Goal: Information Seeking & Learning: Learn about a topic

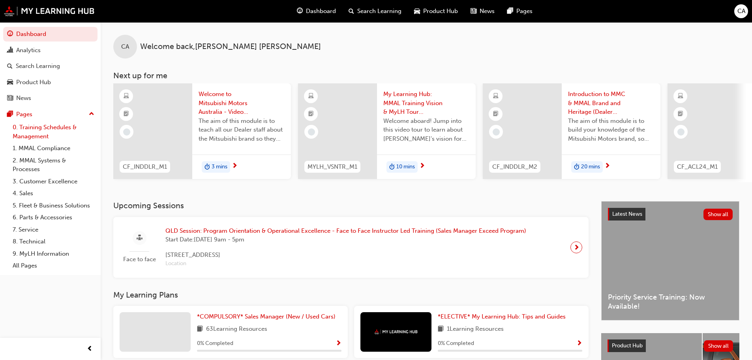
click at [34, 125] on link "0. Training Schedules & Management" at bounding box center [53, 131] width 88 height 21
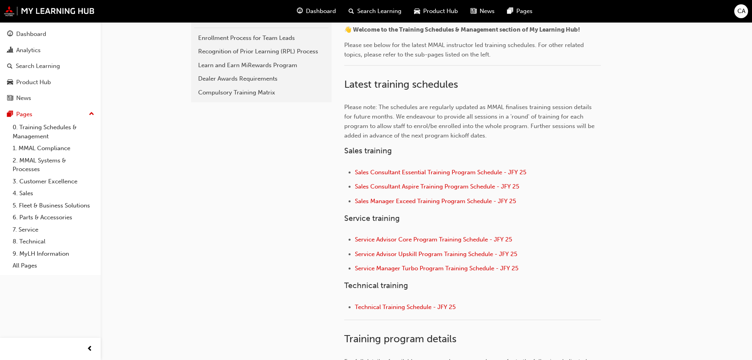
scroll to position [75, 0]
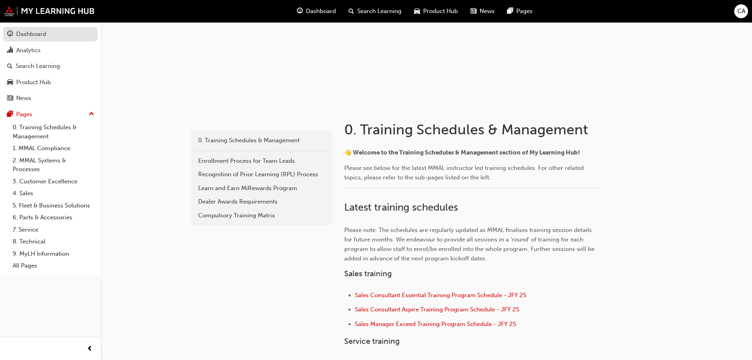
click at [38, 41] on link "Dashboard" at bounding box center [50, 34] width 94 height 15
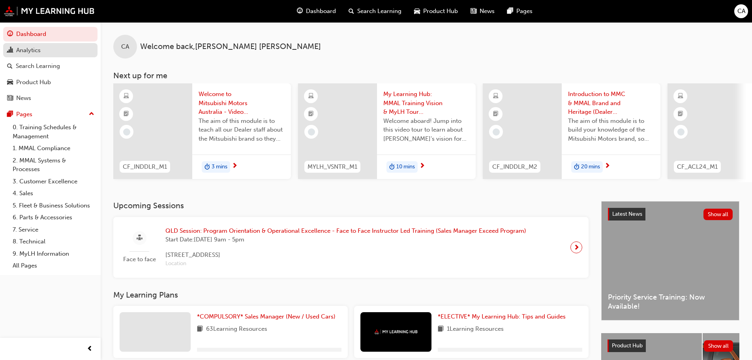
click at [36, 46] on div "Analytics" at bounding box center [28, 50] width 24 height 9
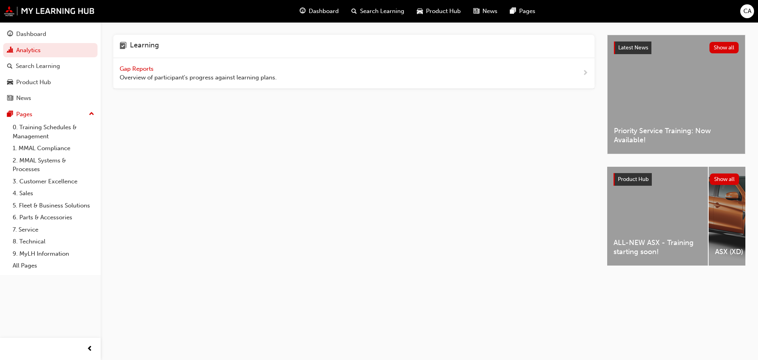
click at [143, 69] on span "Gap Reports" at bounding box center [138, 68] width 36 height 7
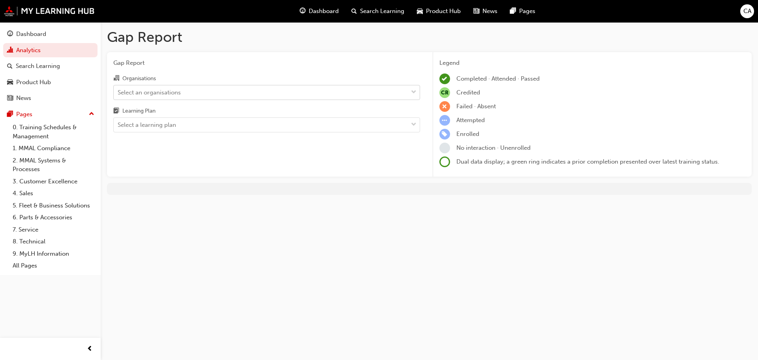
click at [175, 94] on div "Select an organisations" at bounding box center [149, 92] width 63 height 9
click at [118, 94] on input "Organisations Select an organisations" at bounding box center [118, 91] width 1 height 7
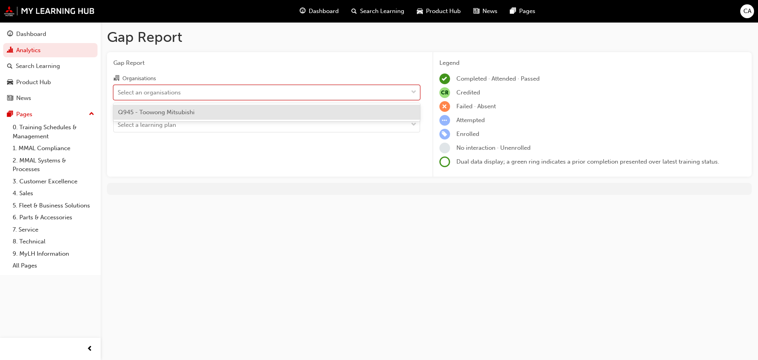
click at [167, 111] on span "Q945 - Toowong Mitsubishi" at bounding box center [156, 112] width 77 height 7
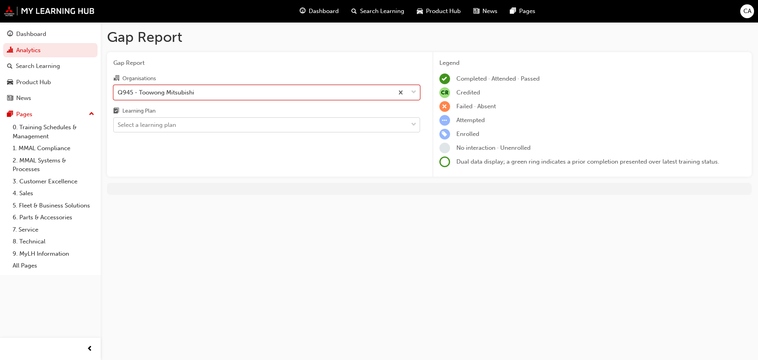
click at [164, 127] on div "Select a learning plan" at bounding box center [147, 124] width 58 height 9
click at [118, 127] on input "Learning Plan Select a learning plan" at bounding box center [118, 124] width 1 height 7
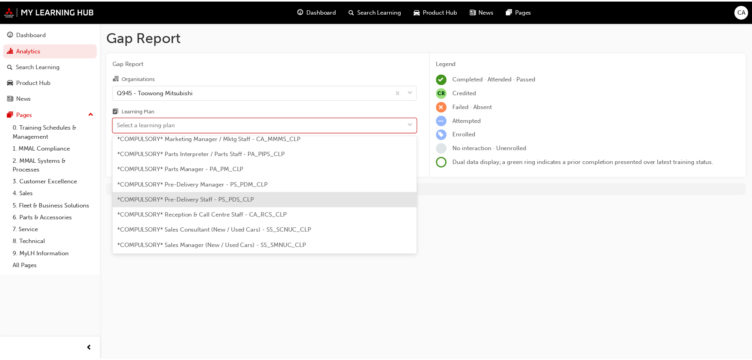
scroll to position [197, 0]
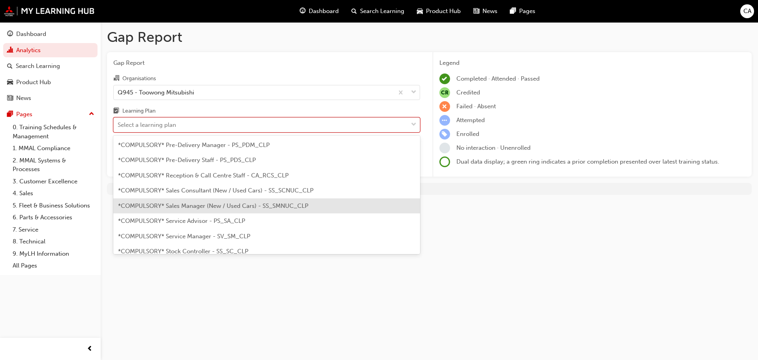
click at [194, 203] on span "*COMPULSORY* Sales Manager (New / Used Cars) - SS_SMNUC_CLP" at bounding box center [213, 205] width 190 height 7
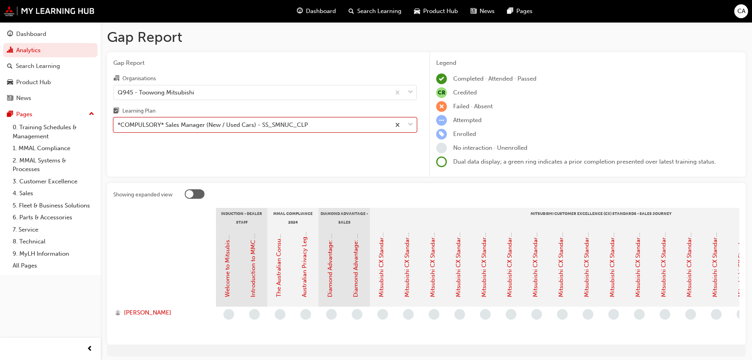
scroll to position [35, 0]
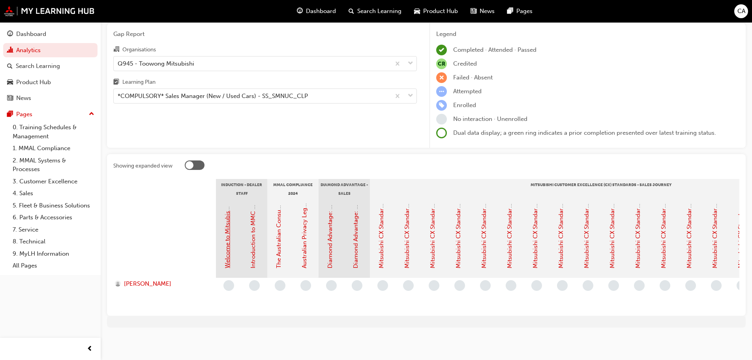
click at [228, 226] on link "Welcome to Mitsubishi Motors Australia - Video (Dealer Induction)" at bounding box center [227, 177] width 7 height 181
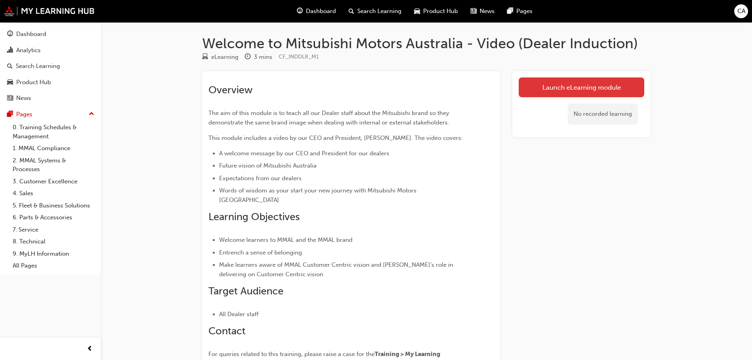
click at [571, 90] on link "Launch eLearning module" at bounding box center [582, 87] width 126 height 20
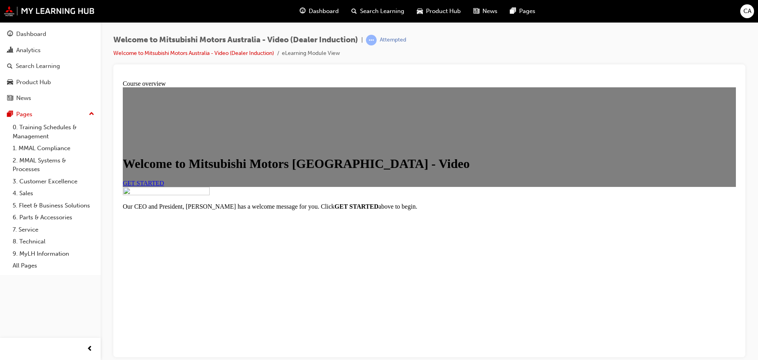
click at [164, 186] on span "GET STARTED" at bounding box center [143, 182] width 41 height 7
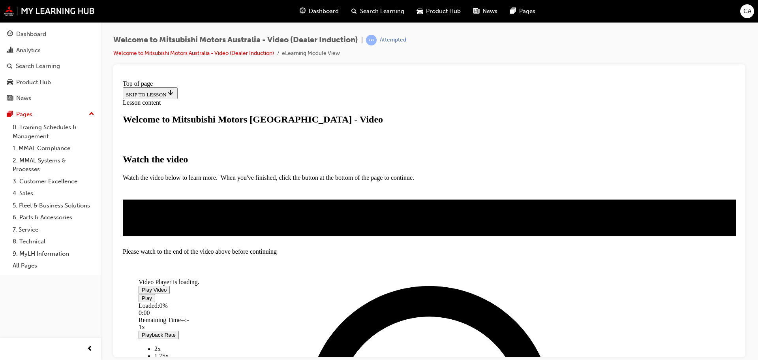
click at [142, 286] on span "Video player" at bounding box center [142, 289] width 0 height 6
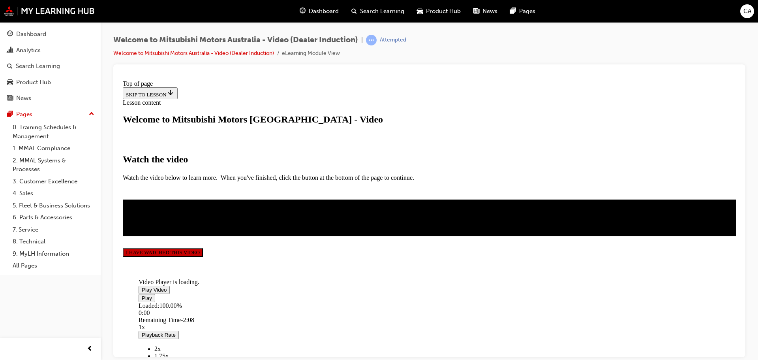
scroll to position [186, 0]
click at [203, 256] on button "I HAVE WATCHED THIS VIDEO" at bounding box center [163, 252] width 80 height 9
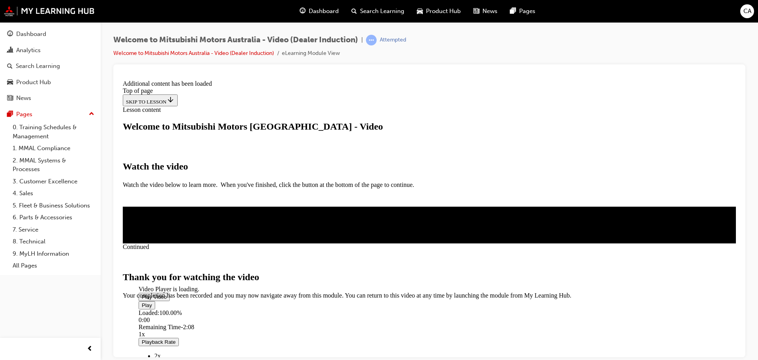
scroll to position [251, 0]
click at [171, 329] on span "CLOSE MODULE" at bounding box center [147, 332] width 49 height 7
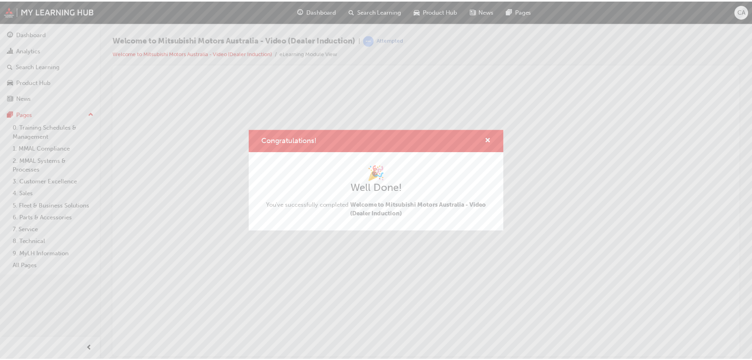
scroll to position [0, 0]
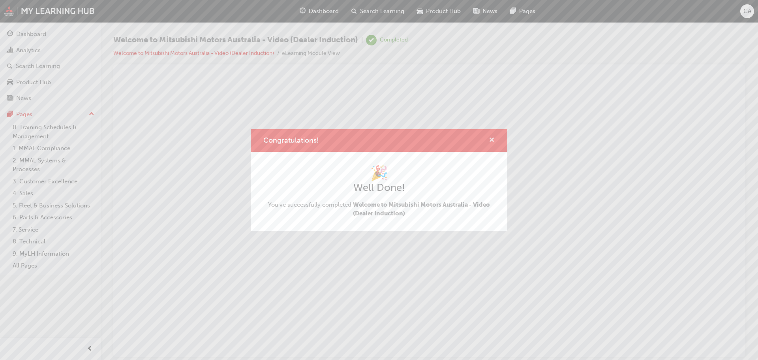
click at [494, 140] on span "cross-icon" at bounding box center [492, 140] width 6 height 7
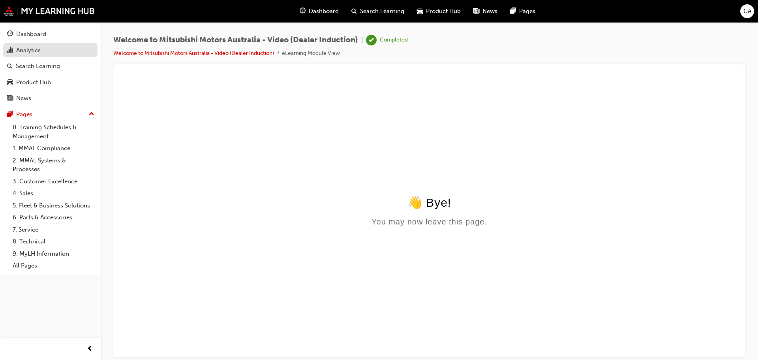
click at [32, 49] on div "Analytics" at bounding box center [28, 50] width 24 height 9
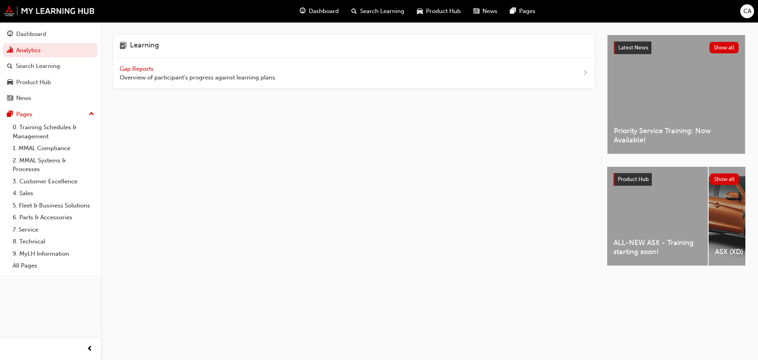
click at [141, 66] on span "Gap Reports" at bounding box center [138, 68] width 36 height 7
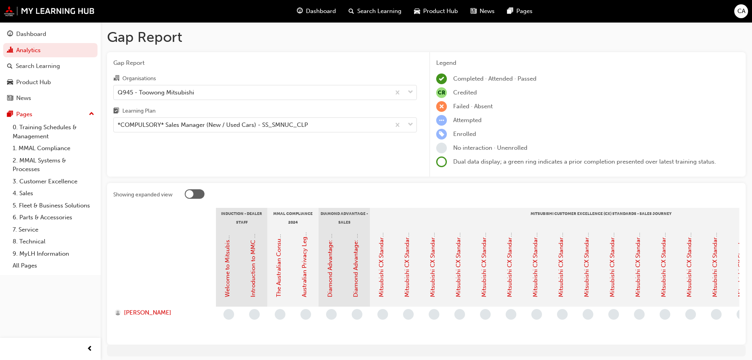
click at [192, 193] on div at bounding box center [190, 194] width 8 height 8
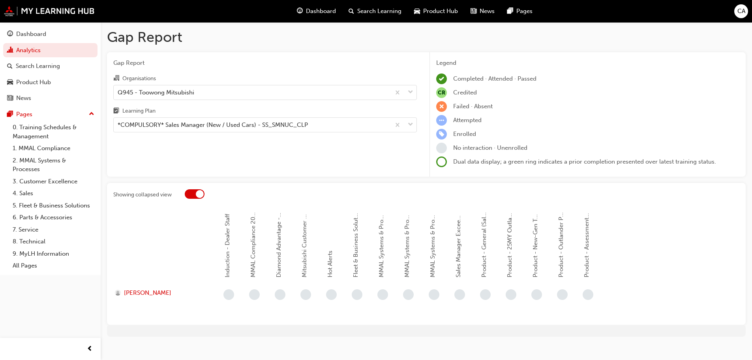
click at [195, 193] on div at bounding box center [195, 193] width 20 height 9
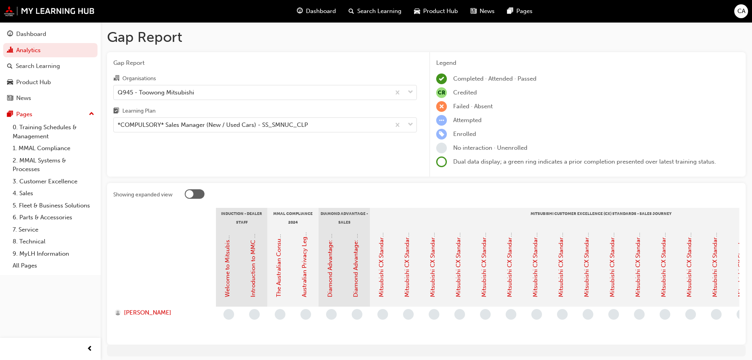
click at [195, 193] on div at bounding box center [195, 193] width 20 height 9
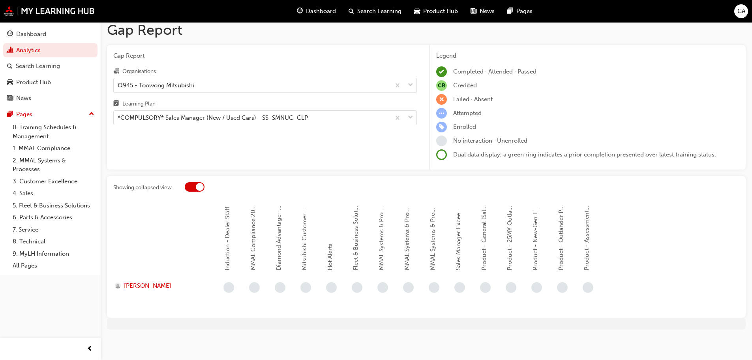
scroll to position [9, 0]
click at [197, 183] on div at bounding box center [200, 185] width 8 height 8
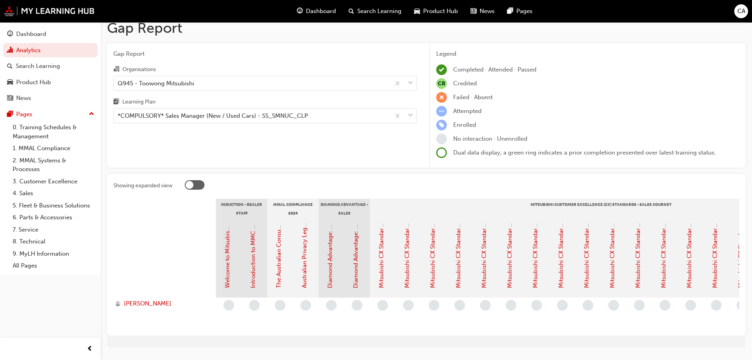
click at [190, 183] on div at bounding box center [190, 185] width 8 height 8
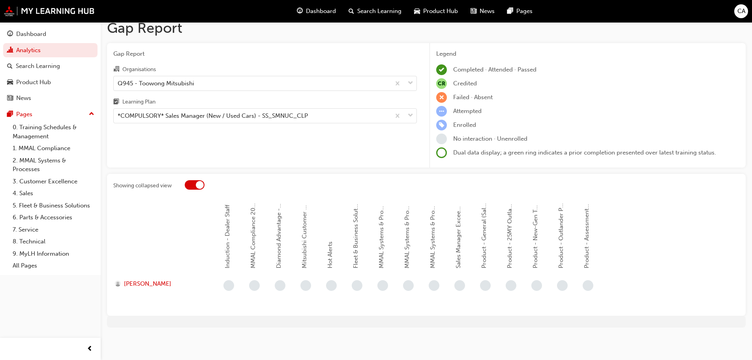
click at [194, 179] on div "Showing collapsed view Induction - Dealer Staff MMAL Compliance 2024 Diamond Ad…" at bounding box center [426, 245] width 639 height 142
click at [194, 183] on div at bounding box center [195, 184] width 20 height 9
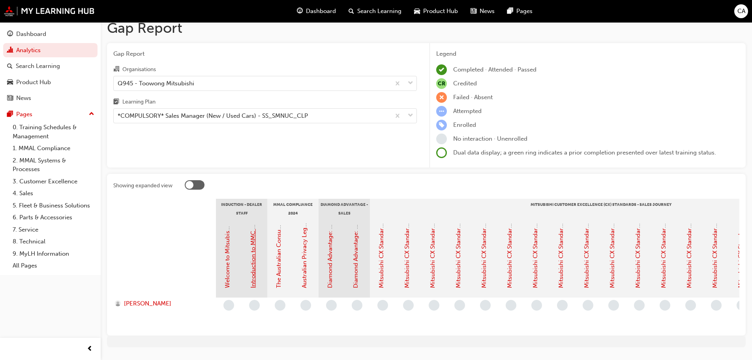
click at [251, 260] on link "Introduction to MMC & MMAL Brand and Heritage (Dealer Induction)" at bounding box center [253, 194] width 7 height 187
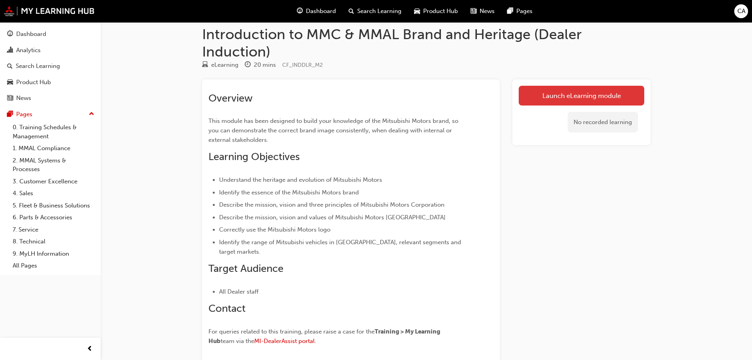
click at [576, 91] on link "Launch eLearning module" at bounding box center [582, 96] width 126 height 20
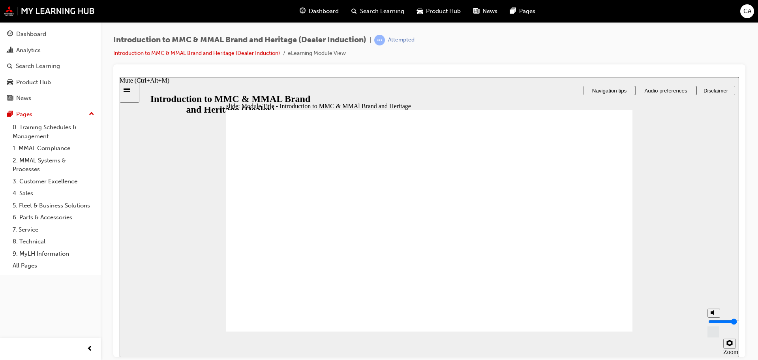
type input "5"
click at [712, 320] on input "volume" at bounding box center [733, 321] width 51 height 6
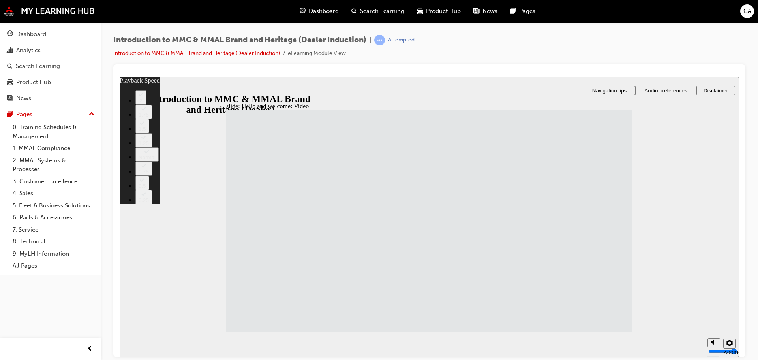
type input "33"
